Goal: Task Accomplishment & Management: Complete application form

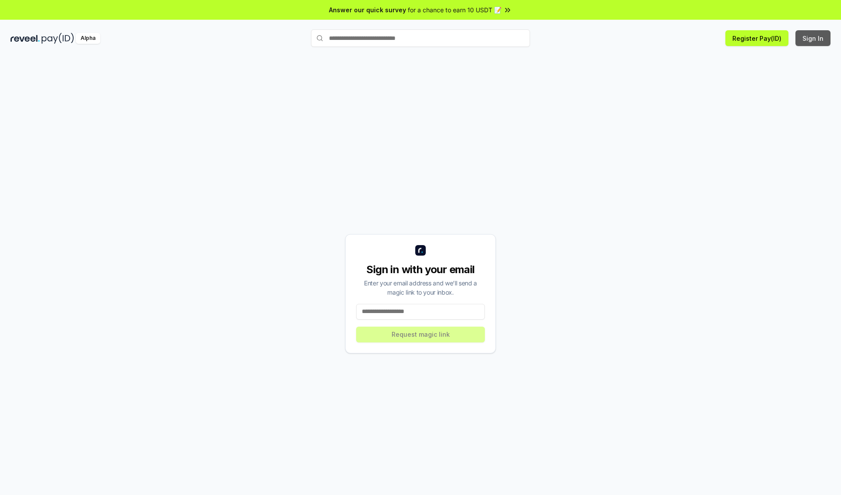
click at [814, 38] on button "Sign In" at bounding box center [813, 38] width 35 height 16
type input "**********"
click at [421, 334] on button "Request magic link" at bounding box center [420, 335] width 129 height 16
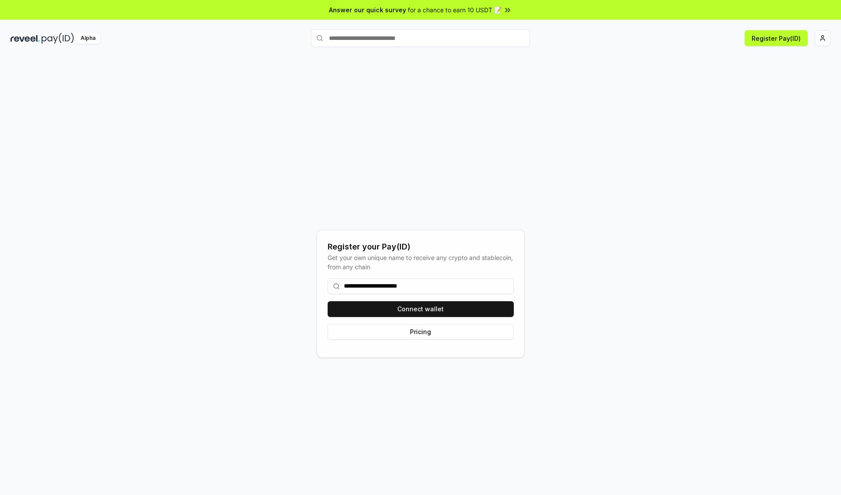
type input "**********"
